Goal: Navigation & Orientation: Find specific page/section

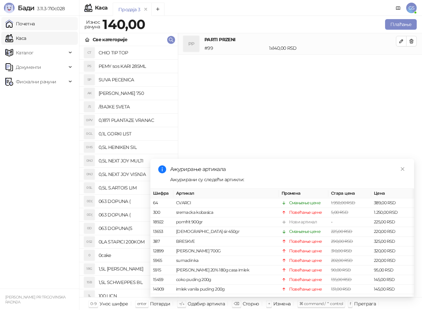
click at [29, 24] on link "Почетна" at bounding box center [20, 23] width 30 height 13
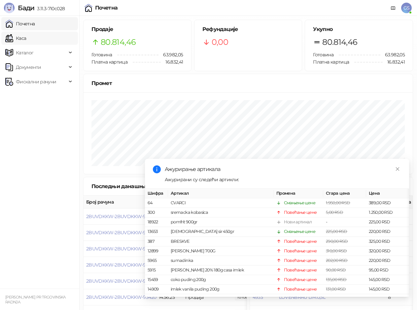
click at [26, 41] on link "Каса" at bounding box center [15, 38] width 21 height 13
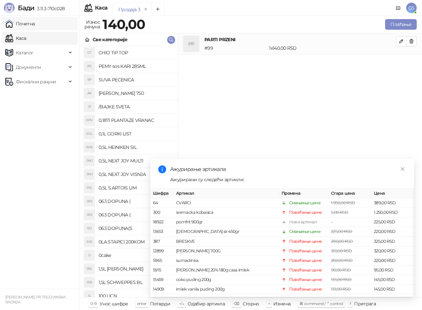
click at [35, 25] on link "Почетна" at bounding box center [20, 23] width 30 height 13
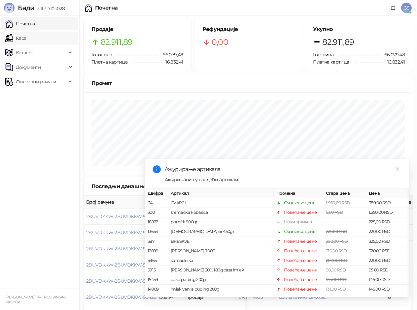
click at [26, 39] on link "Каса" at bounding box center [15, 38] width 21 height 13
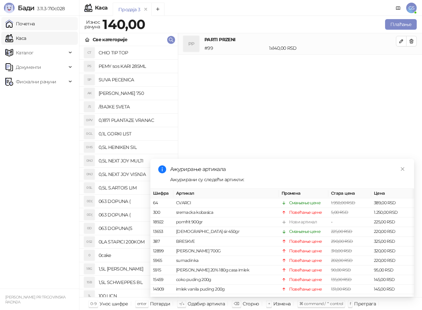
click at [35, 25] on link "Почетна" at bounding box center [20, 23] width 30 height 13
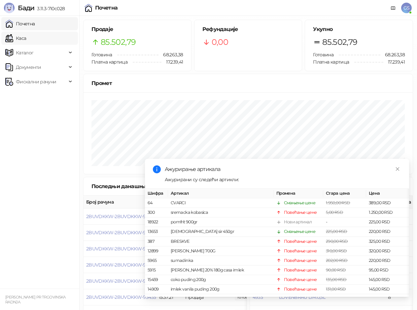
click at [26, 40] on link "Каса" at bounding box center [15, 38] width 21 height 13
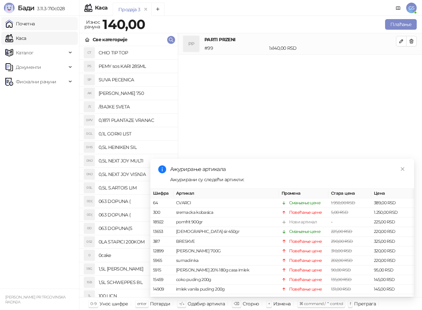
click at [35, 23] on link "Почетна" at bounding box center [20, 23] width 30 height 13
